Goal: Communication & Community: Answer question/provide support

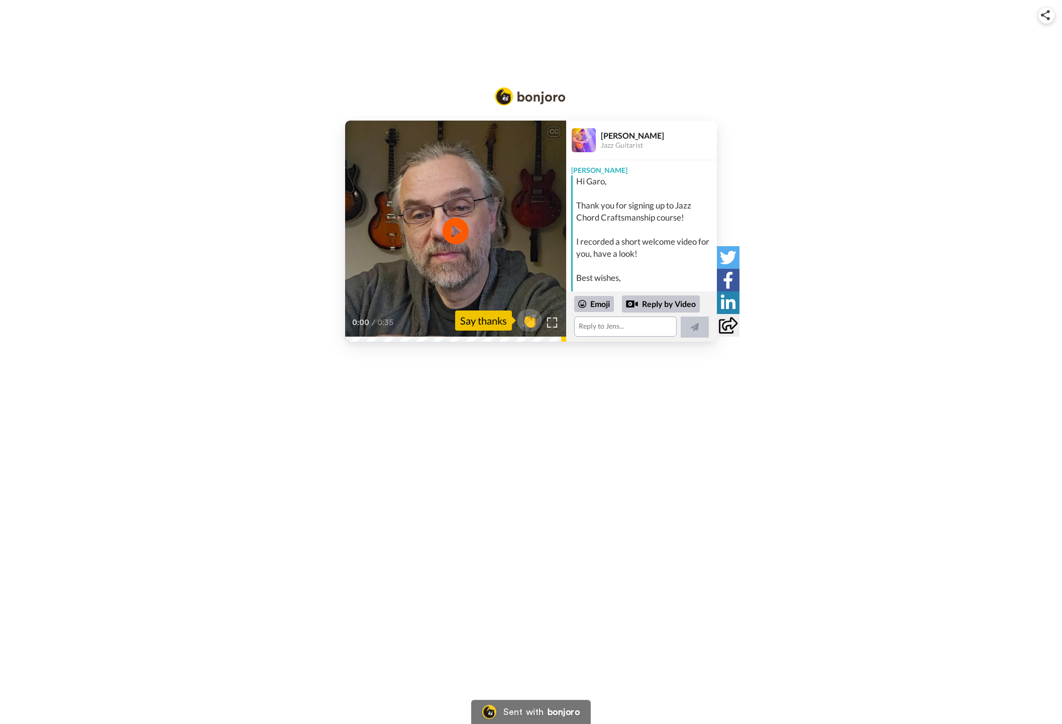
click at [450, 235] on icon at bounding box center [456, 231] width 27 height 27
click at [445, 426] on div "CC Play/Pause Hi [PERSON_NAME], welcome to the JSZ COR craftsmanship grid that …" at bounding box center [531, 362] width 1062 height 724
click at [598, 325] on textarea at bounding box center [625, 327] width 103 height 20
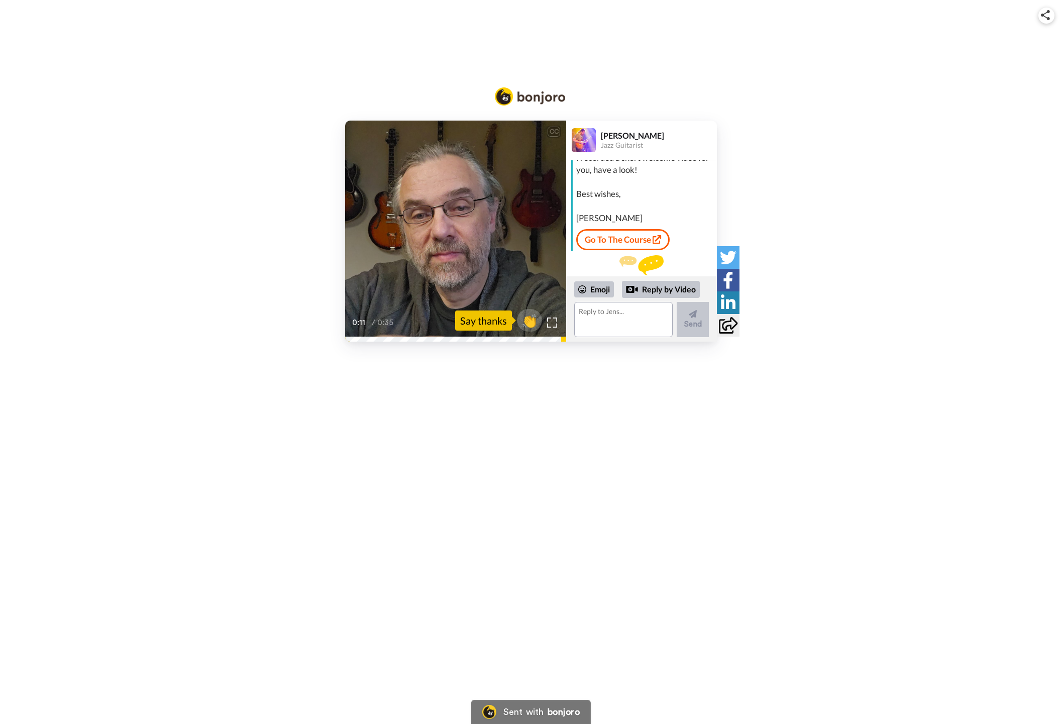
click at [562, 402] on div "CC Play/Pause So it's really just about getting into the course and using the c…" at bounding box center [531, 362] width 1062 height 724
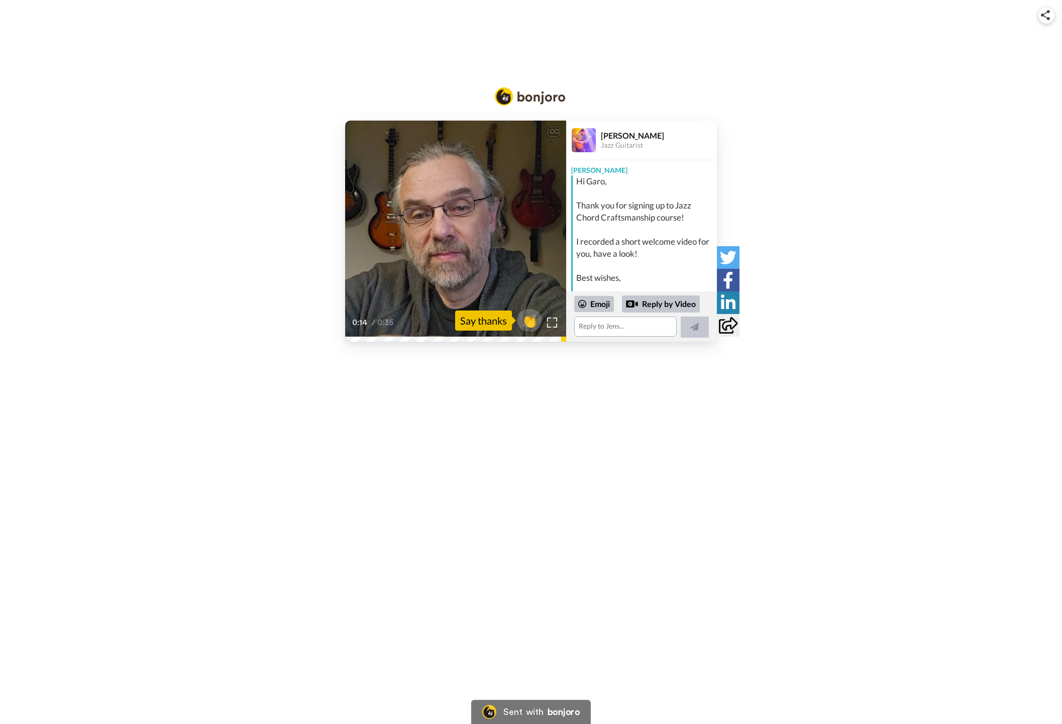
scroll to position [0, 0]
click at [218, 254] on div "CC Play/Pause same way that you can also use the community in the roadmap. 0:16…" at bounding box center [531, 231] width 1062 height 221
click at [607, 331] on textarea at bounding box center [625, 327] width 103 height 20
type textarea "Thanks [PERSON_NAME] for the video message, and I was already thinking to start…"
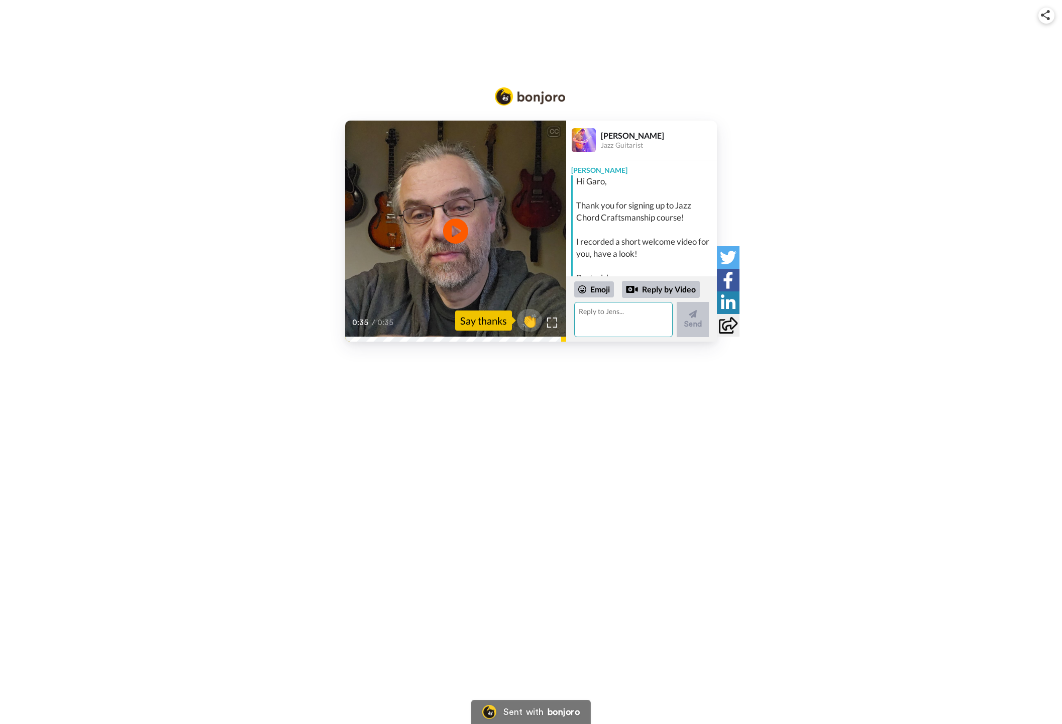
scroll to position [0, 0]
click at [638, 292] on div at bounding box center [632, 289] width 12 height 12
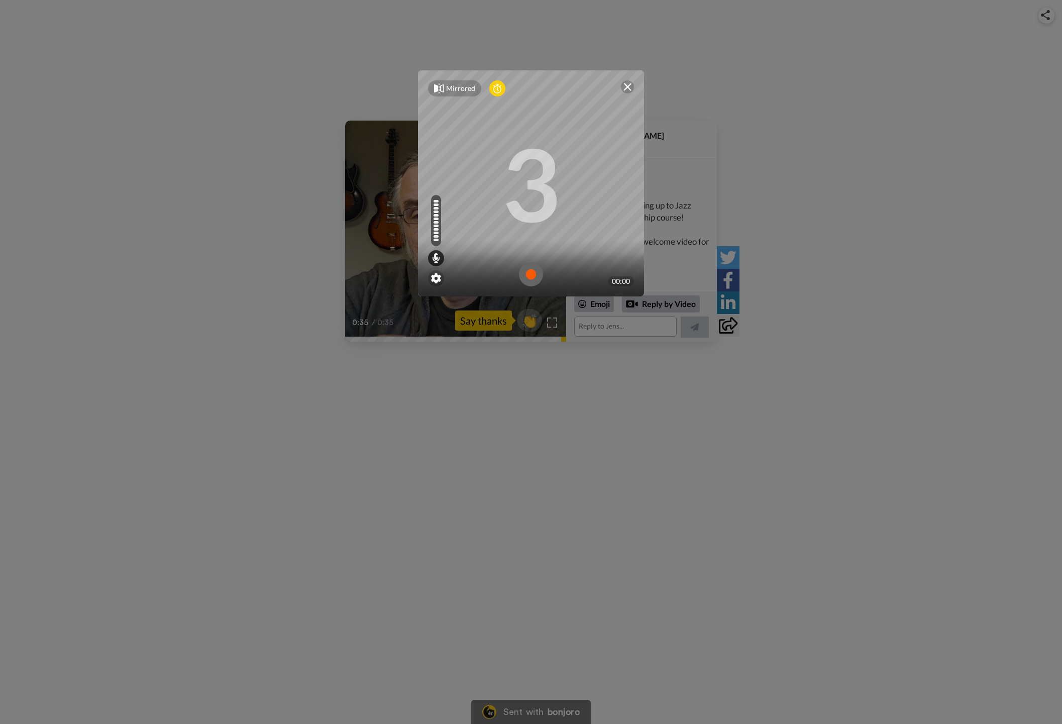
click at [630, 81] on div at bounding box center [627, 86] width 13 height 13
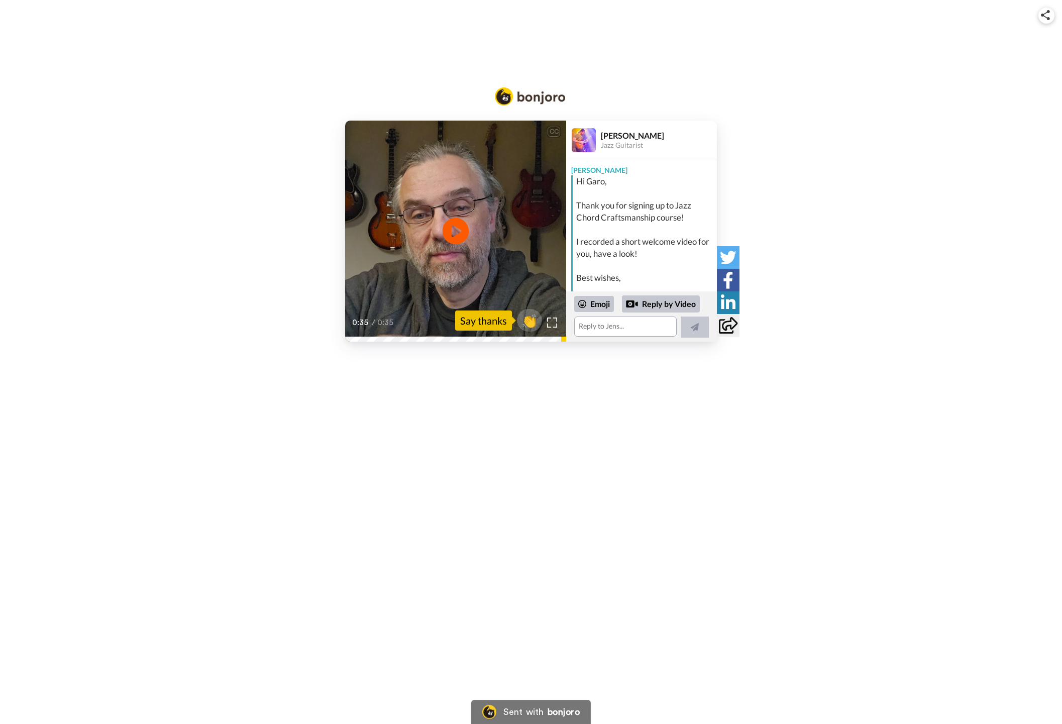
click at [446, 228] on icon at bounding box center [456, 231] width 27 height 27
click at [924, 237] on div "CC Play/Pause the offer to also check out the JZ COR craftsmanship. 0:04 / 0:35…" at bounding box center [531, 231] width 1062 height 221
